Goal: Transaction & Acquisition: Obtain resource

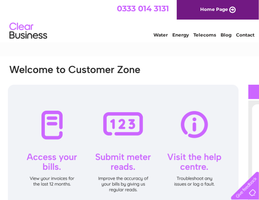
click at [205, 35] on link "Telecoms" at bounding box center [204, 35] width 23 height 6
click at [199, 14] on link "Home Page" at bounding box center [218, 10] width 82 height 20
click at [55, 128] on div at bounding box center [123, 151] width 231 height 132
click at [55, 162] on div at bounding box center [123, 151] width 231 height 132
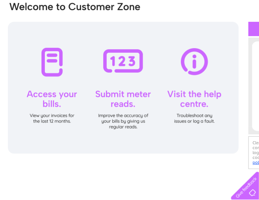
scroll to position [79, 0]
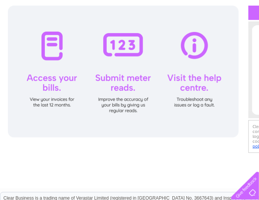
click at [51, 51] on div at bounding box center [123, 72] width 231 height 132
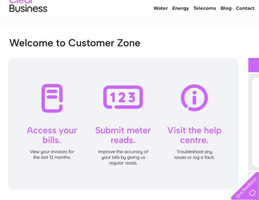
scroll to position [40, 0]
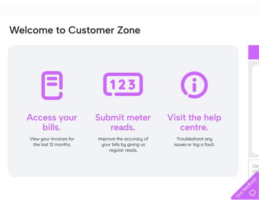
click at [50, 85] on div at bounding box center [123, 111] width 231 height 132
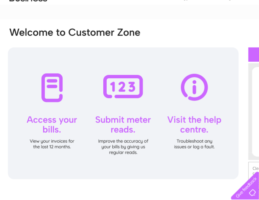
scroll to position [0, 0]
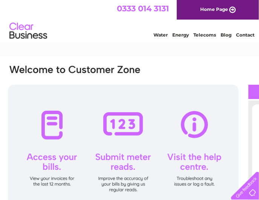
click at [114, 121] on div at bounding box center [123, 151] width 231 height 132
click at [186, 135] on div at bounding box center [123, 151] width 231 height 132
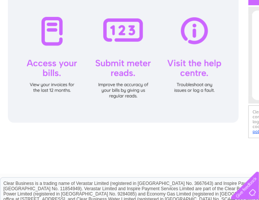
scroll to position [43, 0]
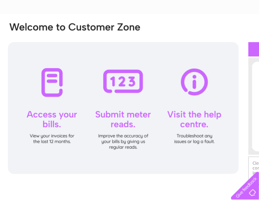
click at [56, 120] on div at bounding box center [123, 108] width 231 height 132
click at [50, 120] on div at bounding box center [123, 108] width 231 height 132
click at [53, 137] on div at bounding box center [123, 108] width 231 height 132
click at [51, 108] on div at bounding box center [123, 108] width 231 height 132
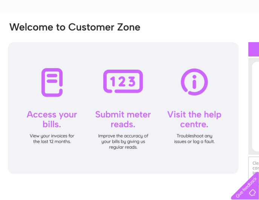
click at [50, 107] on div at bounding box center [123, 108] width 231 height 132
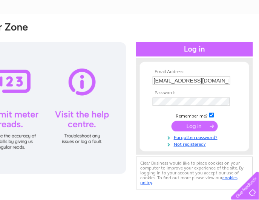
scroll to position [43, 113]
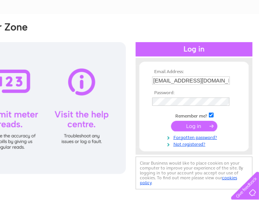
click at [194, 126] on input "submit" at bounding box center [194, 126] width 46 height 11
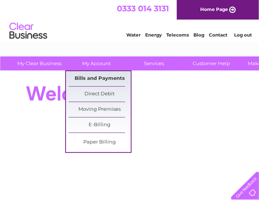
click at [101, 76] on link "Bills and Payments" at bounding box center [100, 78] width 62 height 15
click at [103, 79] on link "Bills and Payments" at bounding box center [100, 78] width 62 height 15
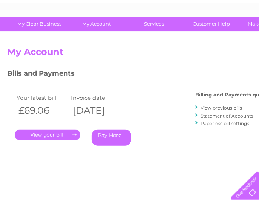
click at [52, 133] on link "." at bounding box center [48, 135] width 66 height 11
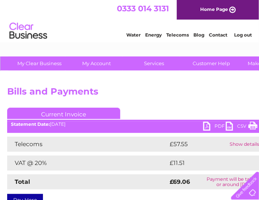
click at [207, 125] on link "PDF" at bounding box center [214, 127] width 23 height 11
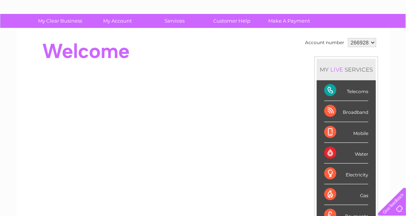
scroll to position [40, 0]
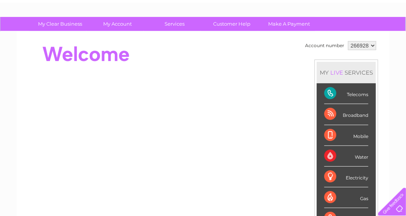
click at [353, 92] on div "Telecoms" at bounding box center [346, 93] width 44 height 21
click at [324, 92] on div "Telecoms" at bounding box center [346, 93] width 44 height 21
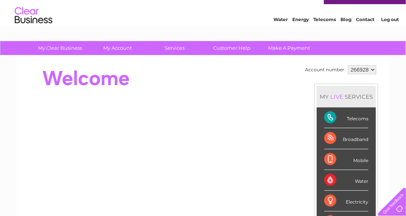
scroll to position [0, 0]
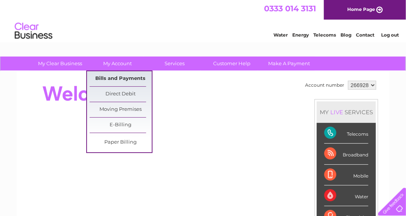
click at [124, 77] on link "Bills and Payments" at bounding box center [121, 78] width 62 height 15
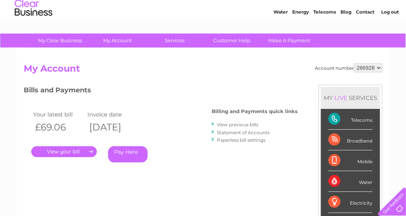
scroll to position [40, 0]
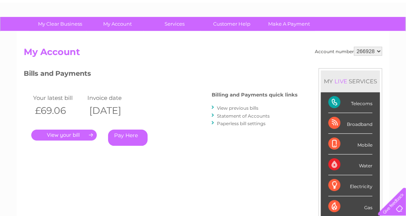
click at [226, 107] on link "View previous bills" at bounding box center [237, 108] width 41 height 6
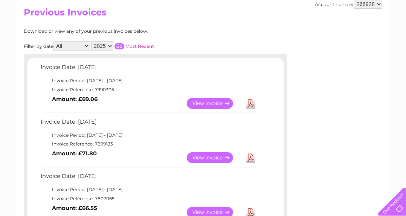
click at [216, 157] on link "View" at bounding box center [214, 157] width 55 height 11
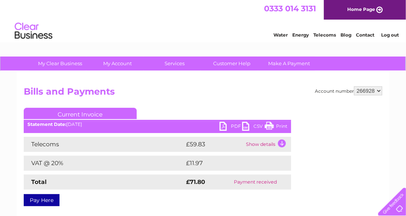
click at [226, 126] on link "PDF" at bounding box center [231, 127] width 23 height 11
click at [224, 126] on link "PDF" at bounding box center [231, 127] width 23 height 11
